Goal: Information Seeking & Learning: Learn about a topic

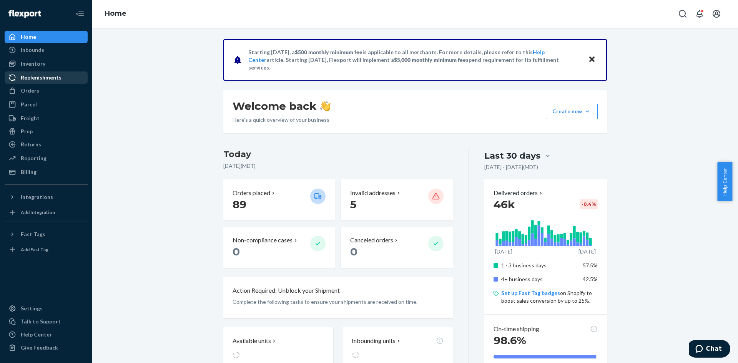
drag, startPoint x: 29, startPoint y: 88, endPoint x: 5, endPoint y: 82, distance: 24.7
click at [29, 88] on div "Orders" at bounding box center [30, 91] width 18 height 8
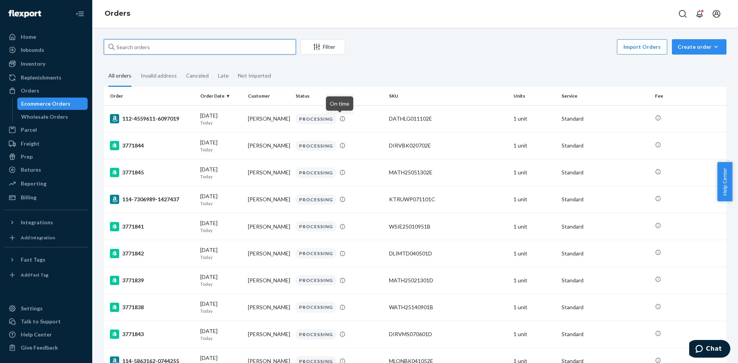
click at [147, 46] on input "text" at bounding box center [200, 46] width 192 height 15
paste input "HJF01HYNLG"
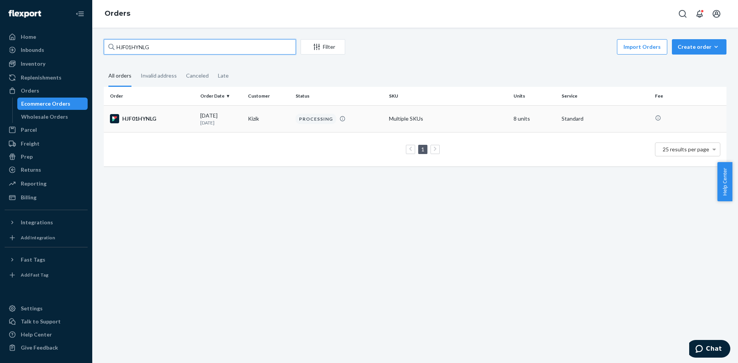
type input "HJF01HYNLG"
click at [153, 116] on div "HJF01HYNLG" at bounding box center [152, 118] width 84 height 9
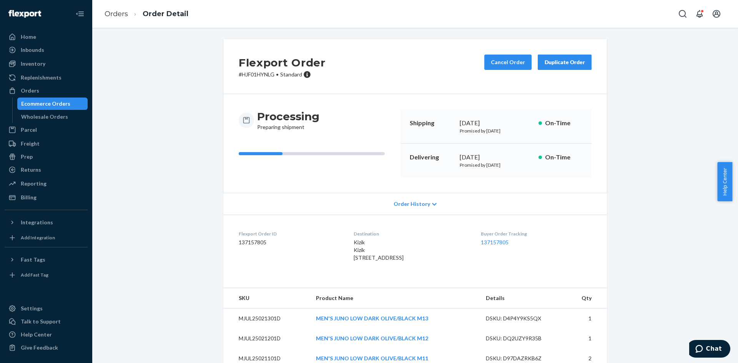
click at [554, 61] on div "Duplicate Order" at bounding box center [564, 62] width 41 height 8
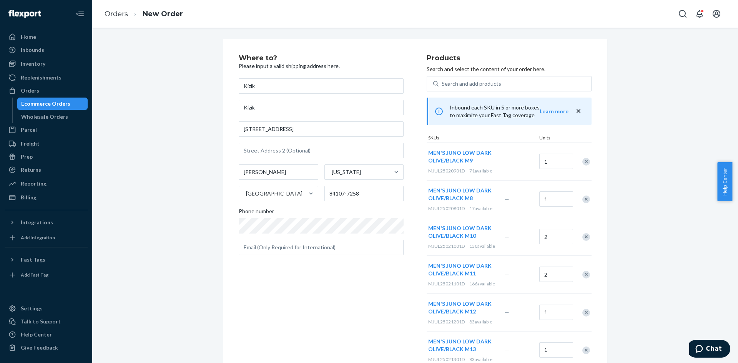
click at [584, 163] on div "Remove Item" at bounding box center [586, 162] width 8 height 8
click at [583, 163] on div "Remove Item" at bounding box center [586, 162] width 8 height 8
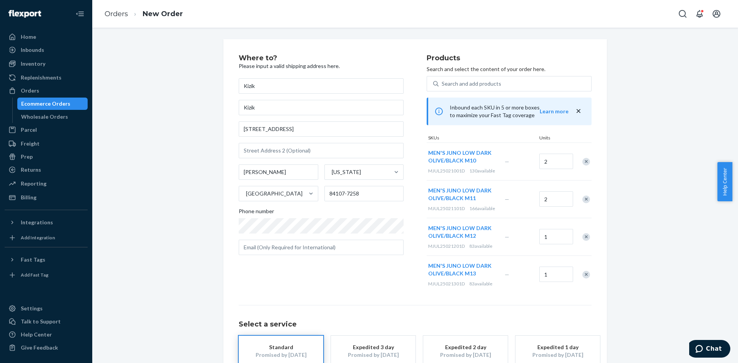
click at [583, 163] on div "Remove Item" at bounding box center [586, 162] width 8 height 8
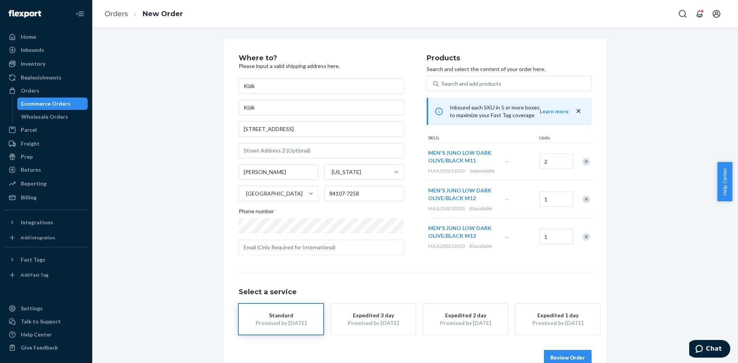
click at [583, 163] on div "Remove Item" at bounding box center [586, 162] width 8 height 8
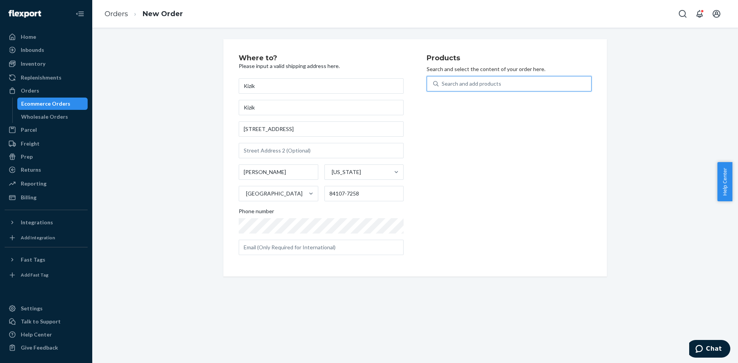
click at [475, 82] on div "Search and add products" at bounding box center [472, 84] width 60 height 8
click at [442, 82] on input "0 results available. Use Up and Down to choose options, press Enter to select t…" at bounding box center [442, 84] width 1 height 8
paste input "UJUN25020601B"
type input "UJUN25020601B"
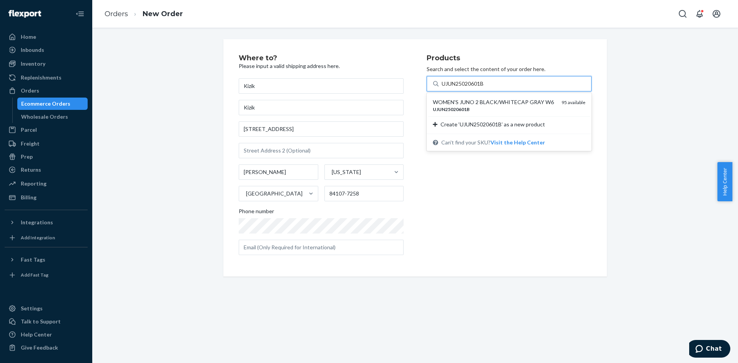
click at [482, 107] on div "UJUN25020601B" at bounding box center [494, 109] width 123 height 7
click at [482, 88] on input "UJUN25020601B" at bounding box center [463, 84] width 43 height 8
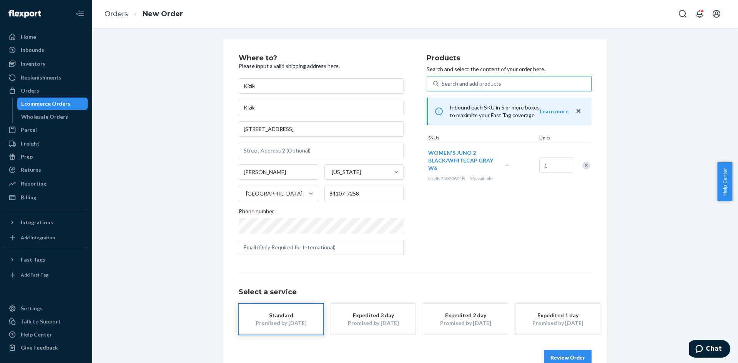
click at [468, 86] on div "Search and add products" at bounding box center [472, 84] width 60 height 8
click at [442, 86] on input "Search and add products" at bounding box center [442, 84] width 1 height 8
paste input "UJUN25020701B"
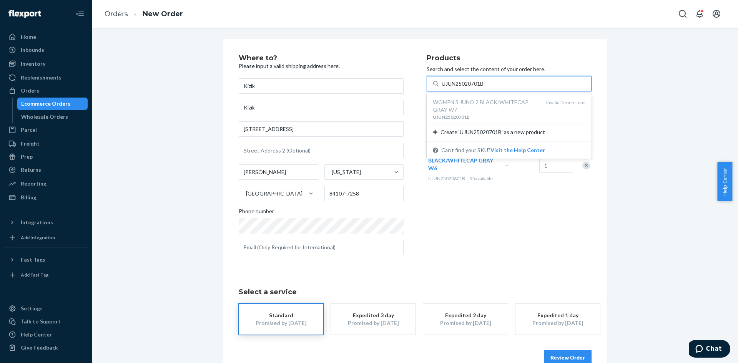
type input "UJUN25020701B"
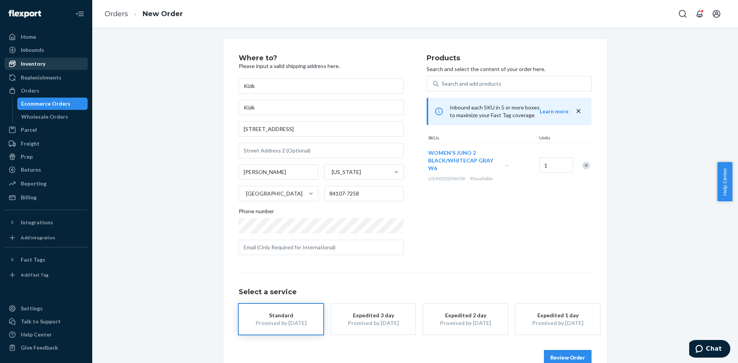
drag, startPoint x: 48, startPoint y: 102, endPoint x: 32, endPoint y: 64, distance: 41.5
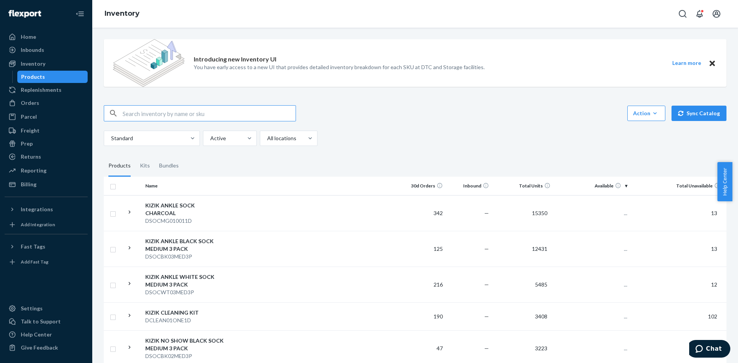
click at [137, 112] on input "text" at bounding box center [209, 113] width 173 height 15
type input "UJUN25020701B"
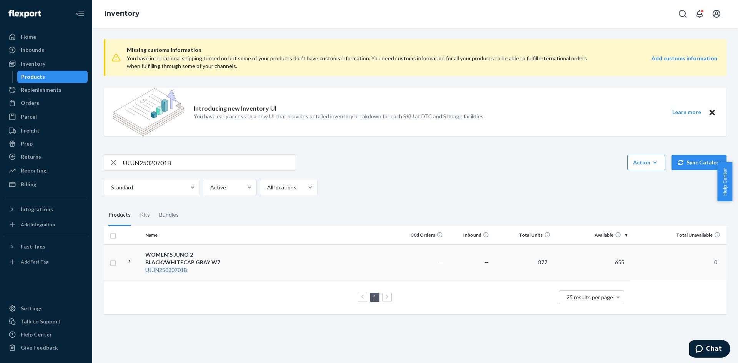
click at [161, 261] on div "WOMEN'S JUNO 2 BLACK/WHITECAP GRAY W7" at bounding box center [185, 258] width 80 height 15
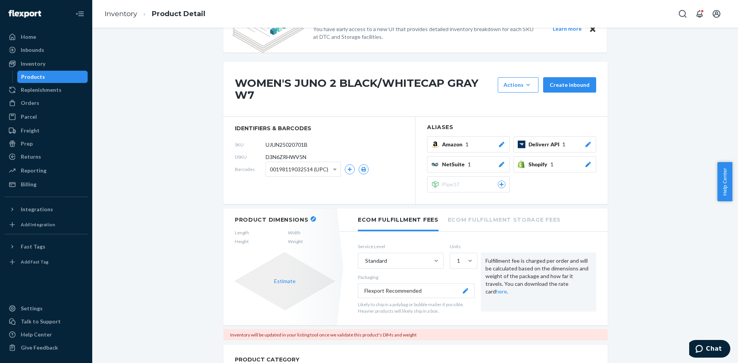
scroll to position [115, 0]
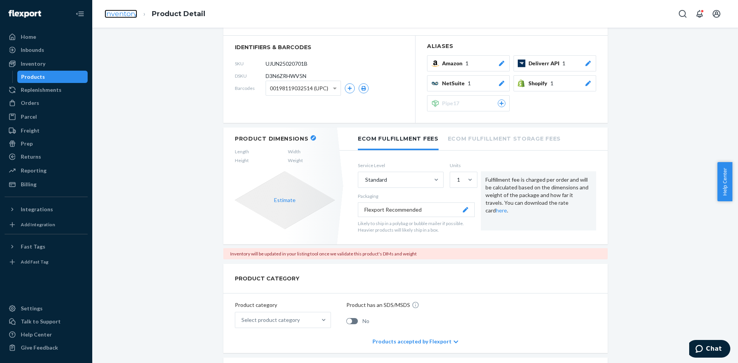
click at [126, 12] on link "Inventory" at bounding box center [121, 14] width 33 height 8
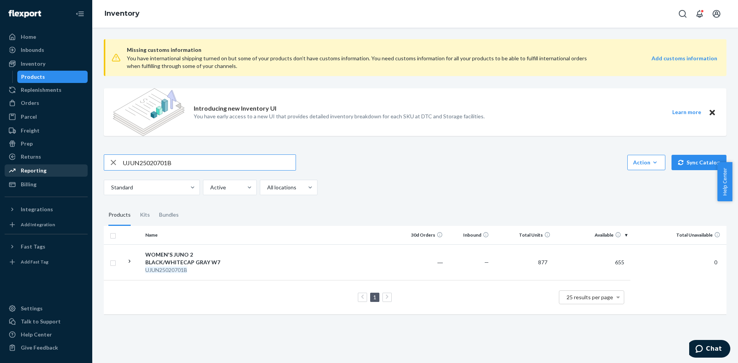
drag, startPoint x: 87, startPoint y: 168, endPoint x: 25, endPoint y: 169, distance: 61.5
click at [20, 171] on div "Home Inbounds Shipping Plans Problems Inventory Products Replenishments Orders …" at bounding box center [369, 181] width 738 height 363
paste input "WOMEN'S JUNO 2 HIGH BLACK/WHITECAP GRAY"
drag, startPoint x: 265, startPoint y: 161, endPoint x: 248, endPoint y: 159, distance: 17.4
click at [246, 160] on input "WOMEN'S JUNO 2 HIGH BLACK/WHITECAP GRAY" at bounding box center [209, 162] width 173 height 15
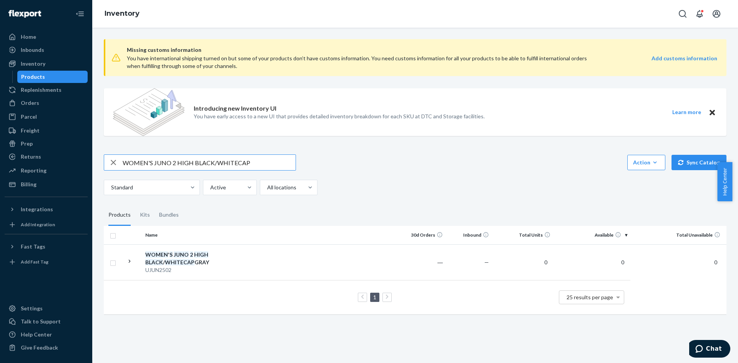
drag, startPoint x: 266, startPoint y: 159, endPoint x: 195, endPoint y: 159, distance: 71.5
click at [195, 159] on input "WOMEN'S JUNO 2 HIGH BLACK/WHITECAP" at bounding box center [209, 162] width 173 height 15
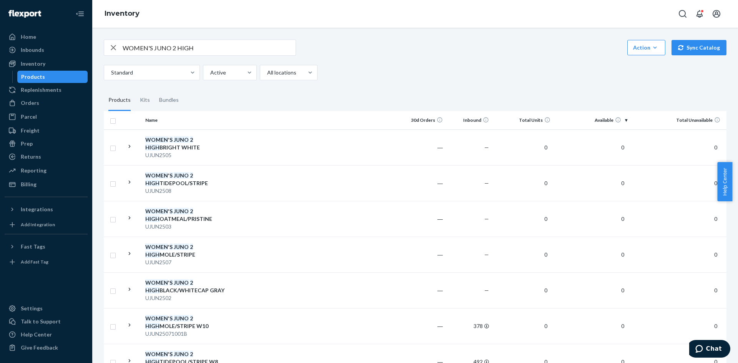
scroll to position [115, 0]
drag, startPoint x: 98, startPoint y: 43, endPoint x: 29, endPoint y: 46, distance: 68.9
click at [29, 46] on div "Home Inbounds Shipping Plans Problems Inventory Products Replenishments Orders …" at bounding box center [369, 181] width 738 height 363
paste input "UJUN25020601B"
type input "UJUN25020601B"
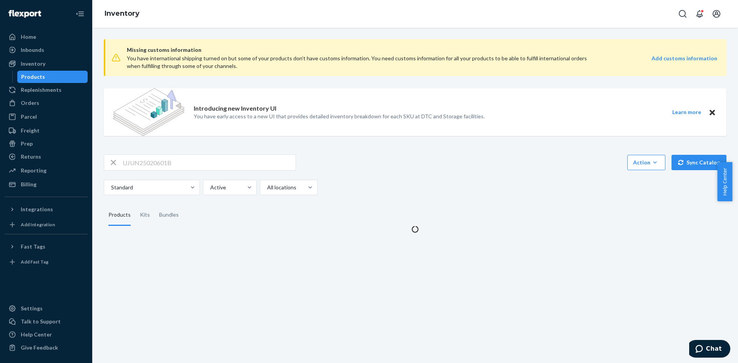
scroll to position [0, 0]
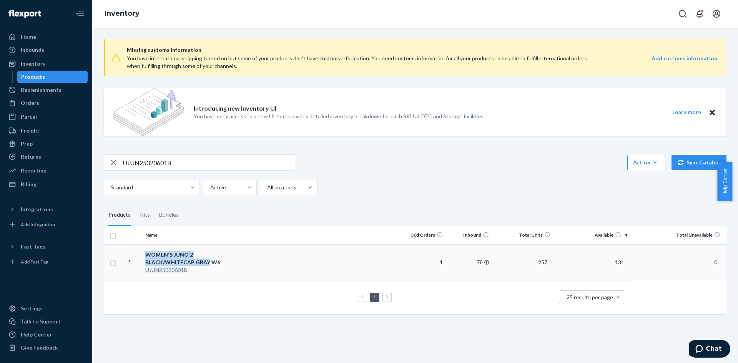
drag, startPoint x: 152, startPoint y: 254, endPoint x: 208, endPoint y: 262, distance: 56.7
click at [208, 262] on div "WOMEN'S JUNO 2 BLACK/WHITECAP GRAY W6" at bounding box center [185, 258] width 80 height 15
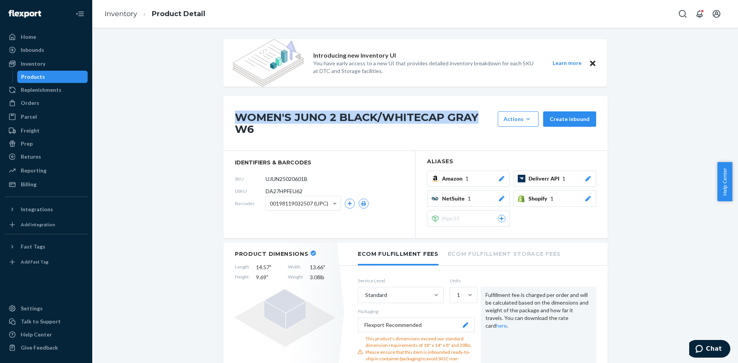
drag, startPoint x: 233, startPoint y: 116, endPoint x: 465, endPoint y: 113, distance: 232.1
click at [475, 116] on h1 "WOMEN'S JUNO 2 BLACK/WHITECAP GRAY W6" at bounding box center [364, 123] width 259 height 24
copy h1 "WOMEN'S JUNO 2 BLACK/WHITECAP GRAY"
click at [118, 13] on link "Inventory" at bounding box center [121, 14] width 33 height 8
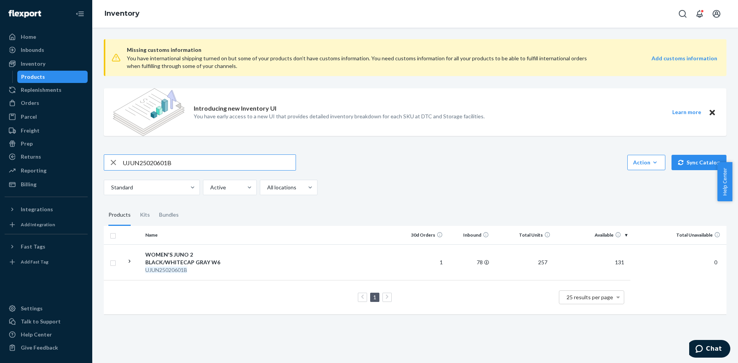
drag, startPoint x: 177, startPoint y: 164, endPoint x: 82, endPoint y: 164, distance: 94.5
click at [82, 164] on div "Home Inbounds Shipping Plans Problems Inventory Products Replenishments Orders …" at bounding box center [369, 181] width 738 height 363
type input "WOMEN'S JUNO 2 BLACK/WHITECAP GRAY"
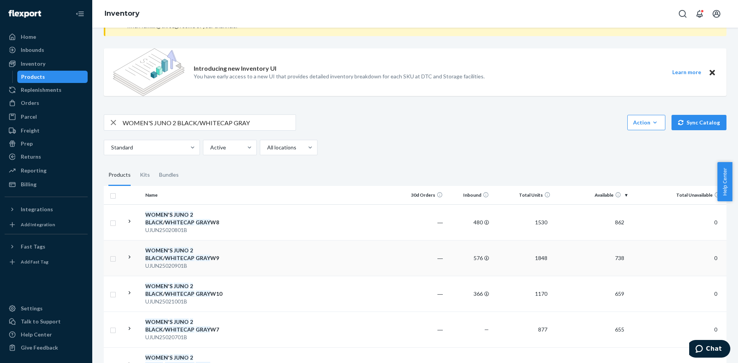
scroll to position [38, 0]
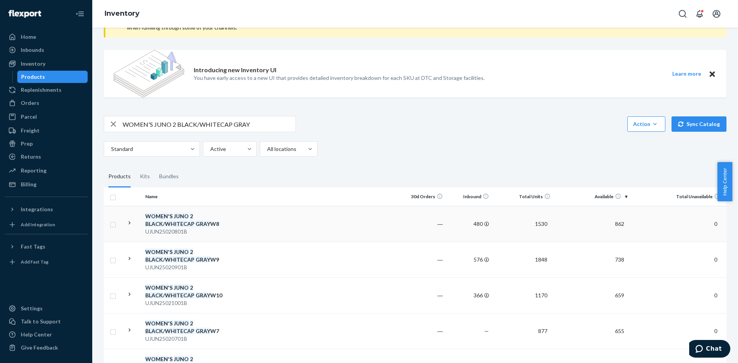
click at [186, 226] on em "WHITECAP" at bounding box center [180, 224] width 30 height 7
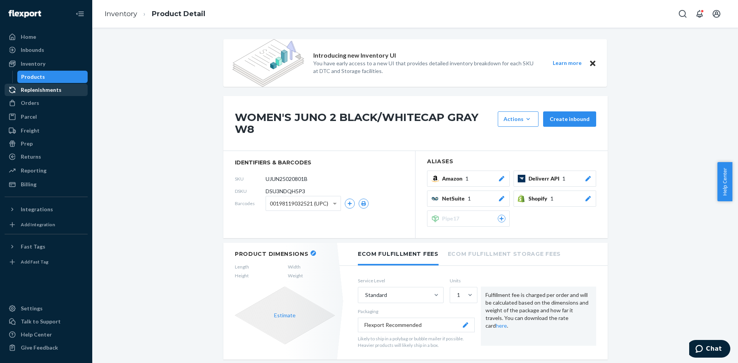
drag, startPoint x: 41, startPoint y: 77, endPoint x: 70, endPoint y: 84, distance: 30.5
click at [41, 77] on div "Products" at bounding box center [33, 77] width 24 height 8
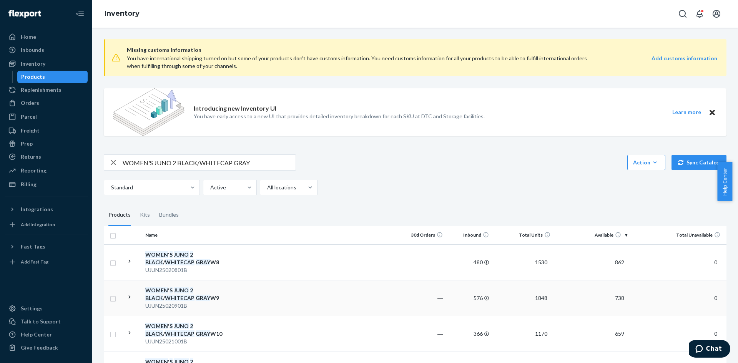
click at [184, 295] on em "WHITECAP" at bounding box center [180, 298] width 30 height 7
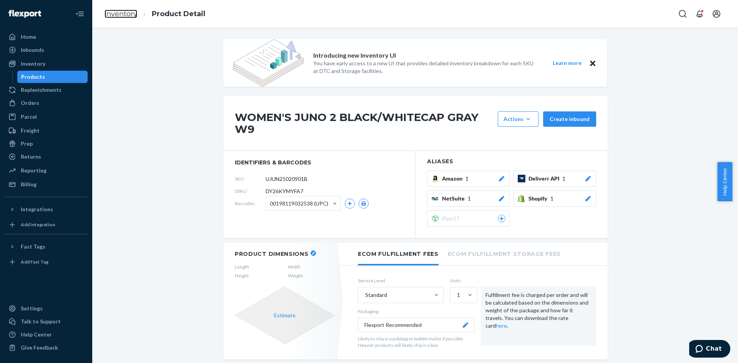
drag, startPoint x: 123, startPoint y: 13, endPoint x: 140, endPoint y: 28, distance: 23.2
click at [123, 13] on link "Inventory" at bounding box center [121, 14] width 33 height 8
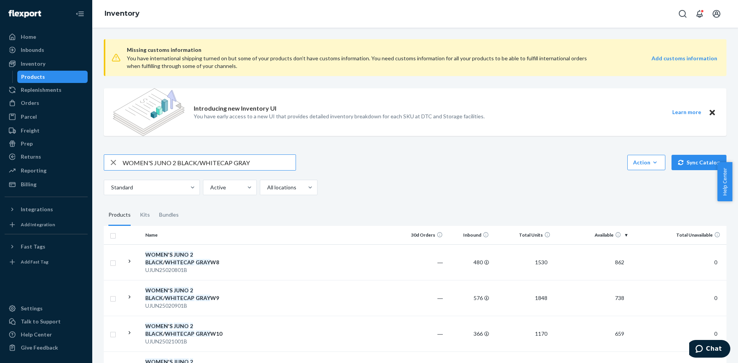
drag, startPoint x: 259, startPoint y: 167, endPoint x: 118, endPoint y: 166, distance: 141.4
click at [118, 166] on div "WOMEN'S JUNO 2 BLACK/WHITECAP GRAY" at bounding box center [199, 162] width 191 height 15
drag, startPoint x: 193, startPoint y: 161, endPoint x: 177, endPoint y: 164, distance: 16.5
click at [177, 164] on input "WOMEN'S JUNO 2 HIGH OATMEAL/PRISTINE" at bounding box center [209, 162] width 173 height 15
type input "WOMEN'S JUNO 2 OATMEAL/PRISTINE"
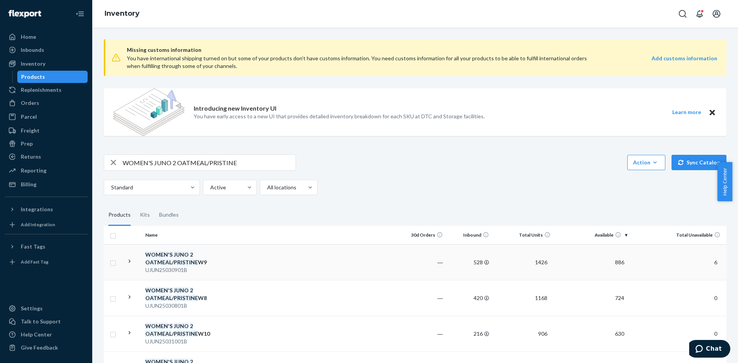
click at [184, 258] on div "WOMEN ' S JUNO 2 OATMEAL / PRISTINE W9" at bounding box center [185, 258] width 80 height 15
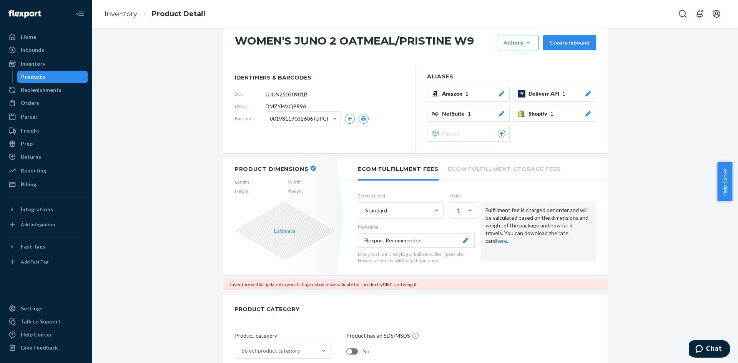
scroll to position [77, 0]
click at [121, 10] on link "Inventory" at bounding box center [121, 14] width 33 height 8
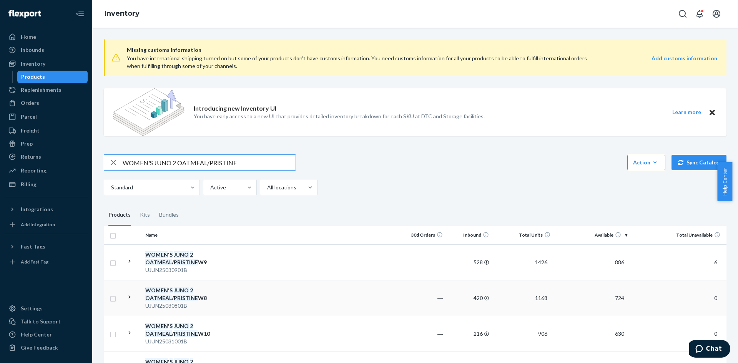
click at [167, 296] on em "OATMEAL" at bounding box center [158, 298] width 27 height 7
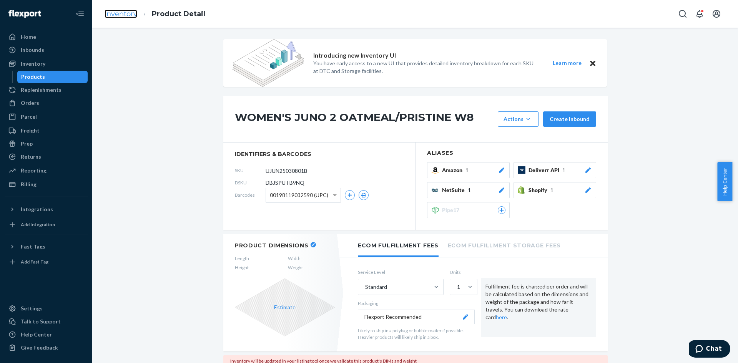
click at [124, 14] on link "Inventory" at bounding box center [121, 14] width 33 height 8
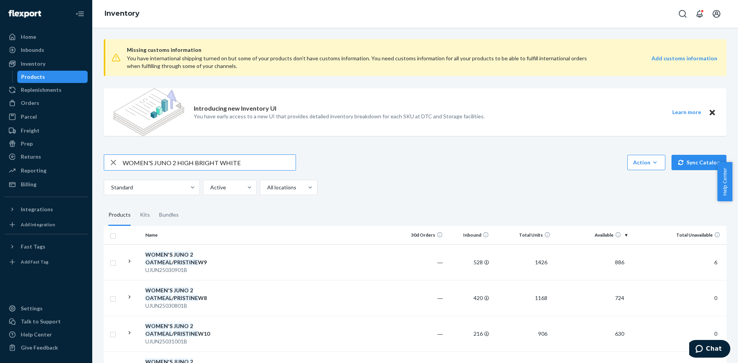
drag, startPoint x: 239, startPoint y: 160, endPoint x: 95, endPoint y: 166, distance: 144.2
click at [95, 166] on div "Missing customs information You have international shipping turned on but some …" at bounding box center [415, 195] width 646 height 335
drag, startPoint x: 194, startPoint y: 161, endPoint x: 177, endPoint y: 159, distance: 17.0
click at [177, 159] on input "WOMEN'S JUNO 2 HIGH BRIGHT WHITE" at bounding box center [209, 162] width 173 height 15
type input "WOMEN'S JUNO 2 BRIGHT WHITE"
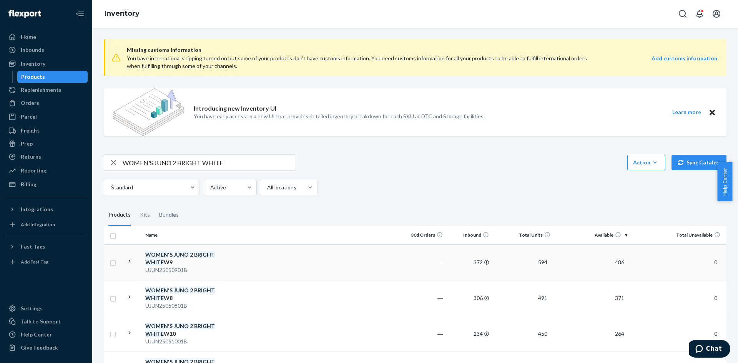
click at [186, 260] on div "WOMEN ' S JUNO 2 BRIGHT WHITE W9" at bounding box center [185, 258] width 80 height 15
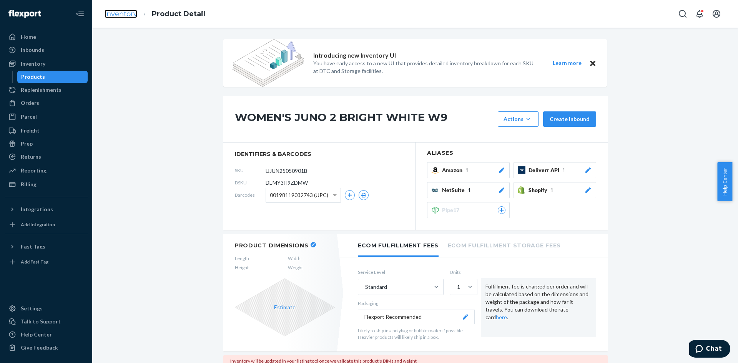
click at [126, 12] on link "Inventory" at bounding box center [121, 14] width 33 height 8
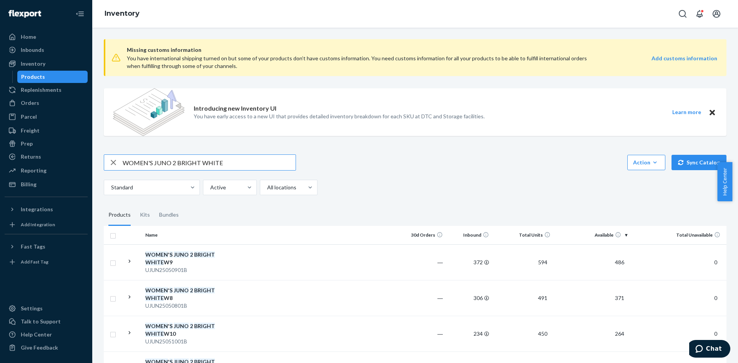
click at [179, 289] on em "JUNO" at bounding box center [181, 290] width 15 height 7
